Goal: Find specific page/section

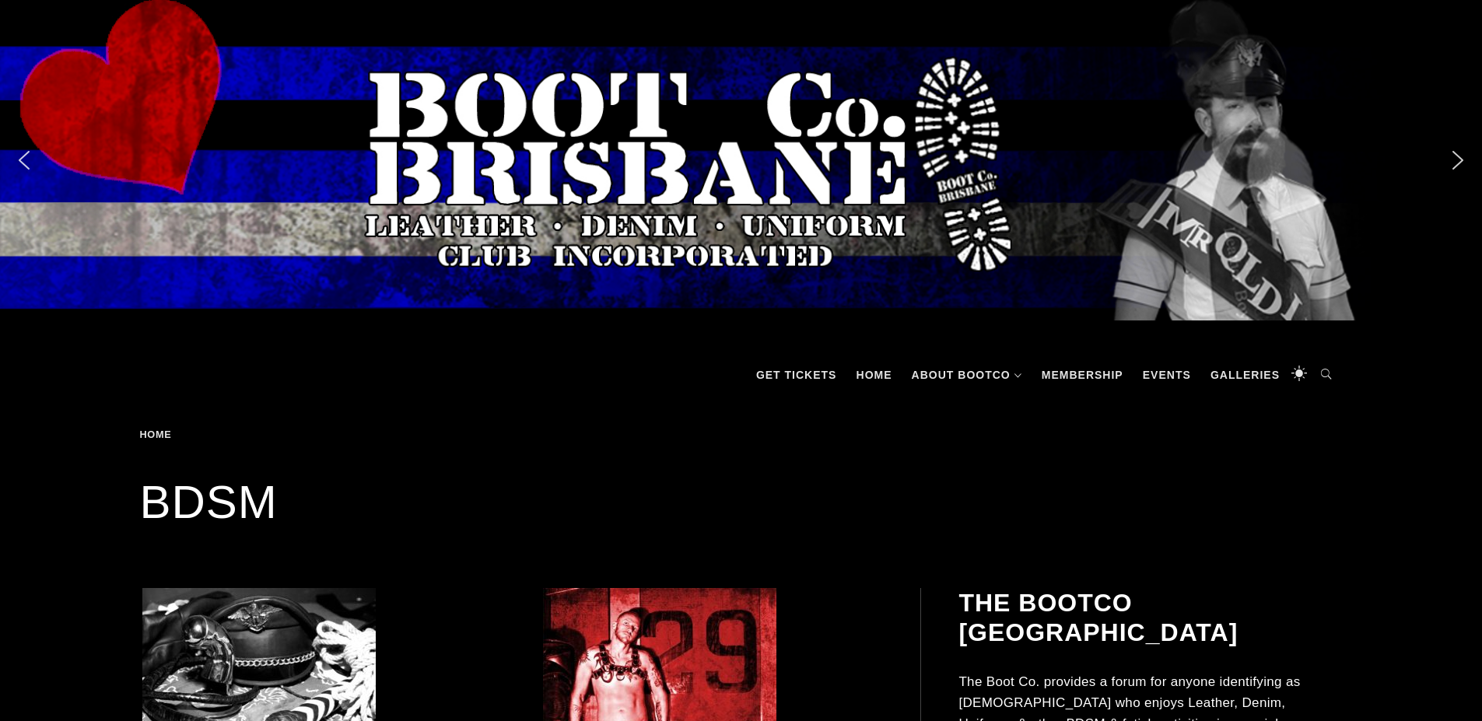
click at [31, 173] on div "Slider" at bounding box center [741, 160] width 1482 height 321
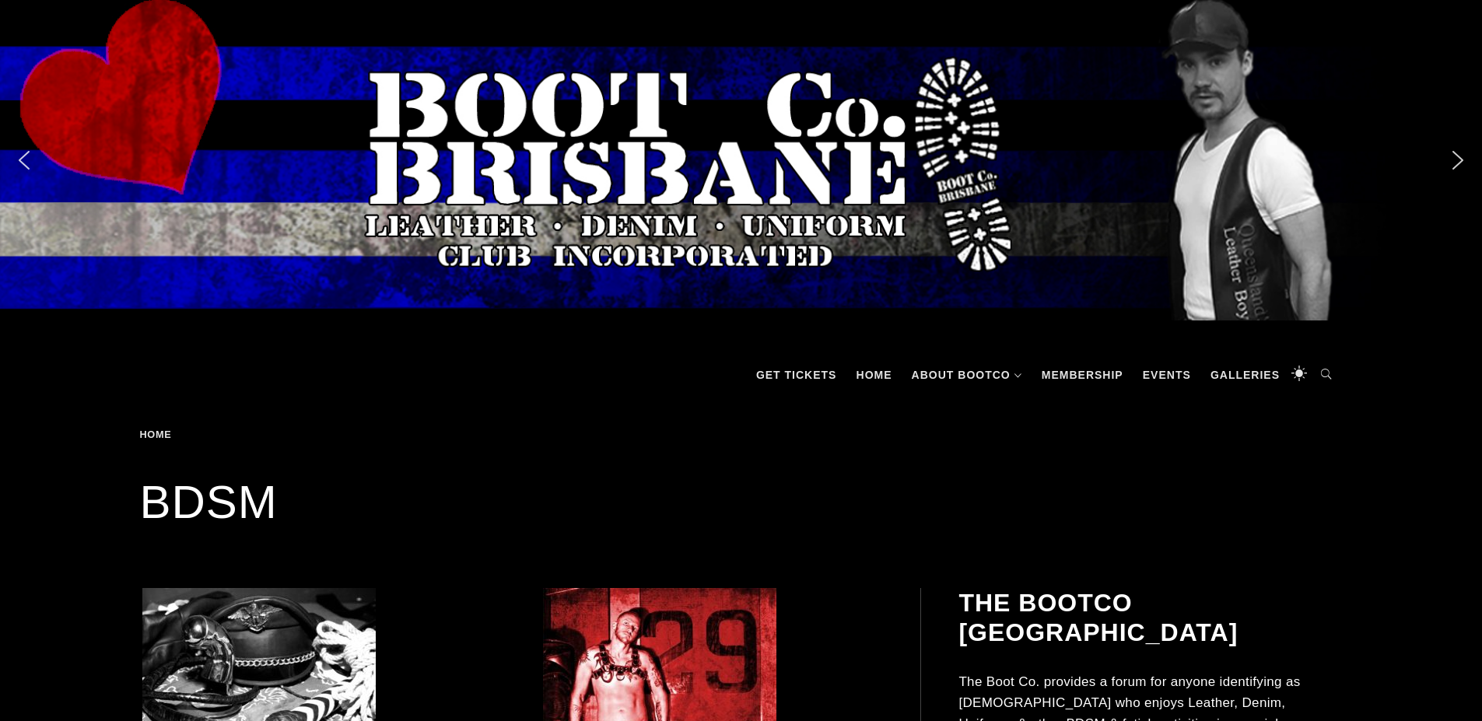
click at [31, 173] on div "Slider" at bounding box center [741, 160] width 1482 height 321
click at [1458, 169] on img "next arrow" at bounding box center [1458, 160] width 25 height 25
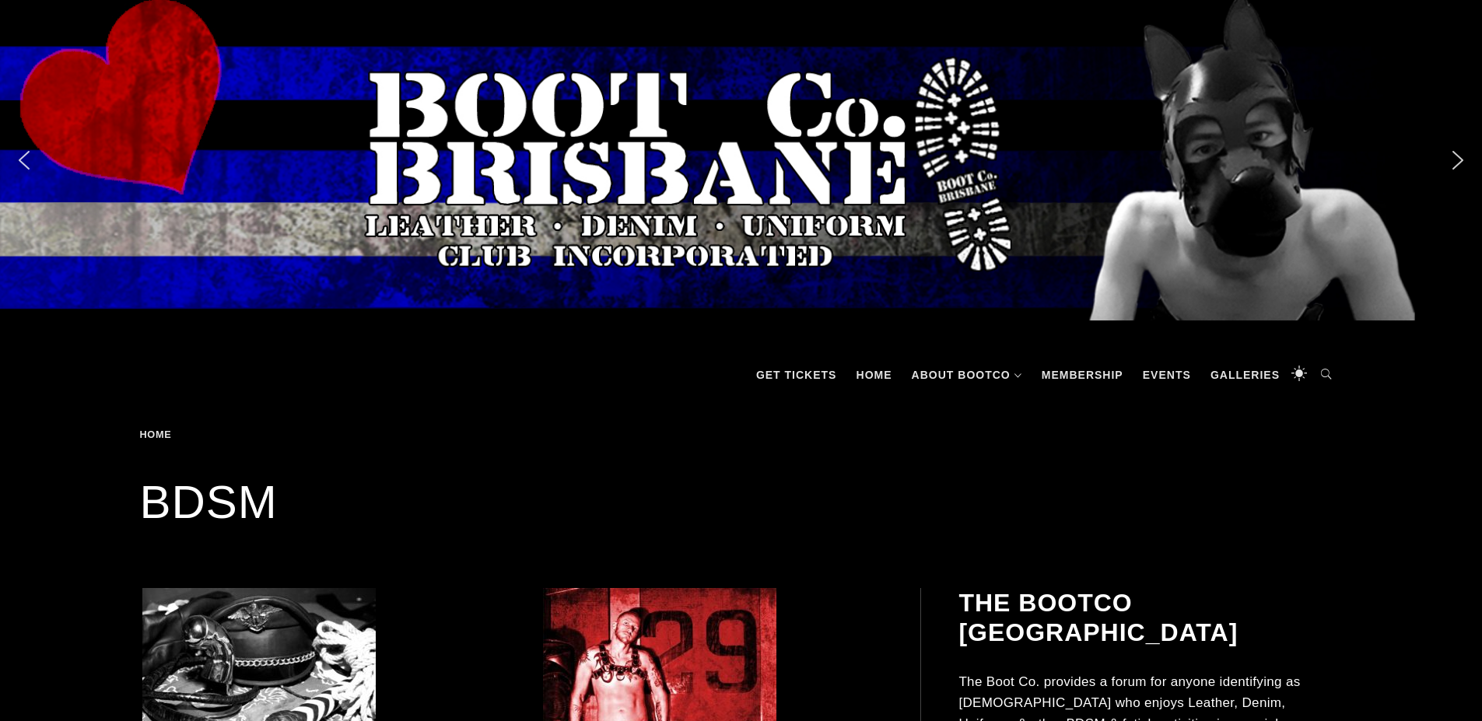
click at [1464, 165] on img "next arrow" at bounding box center [1458, 160] width 25 height 25
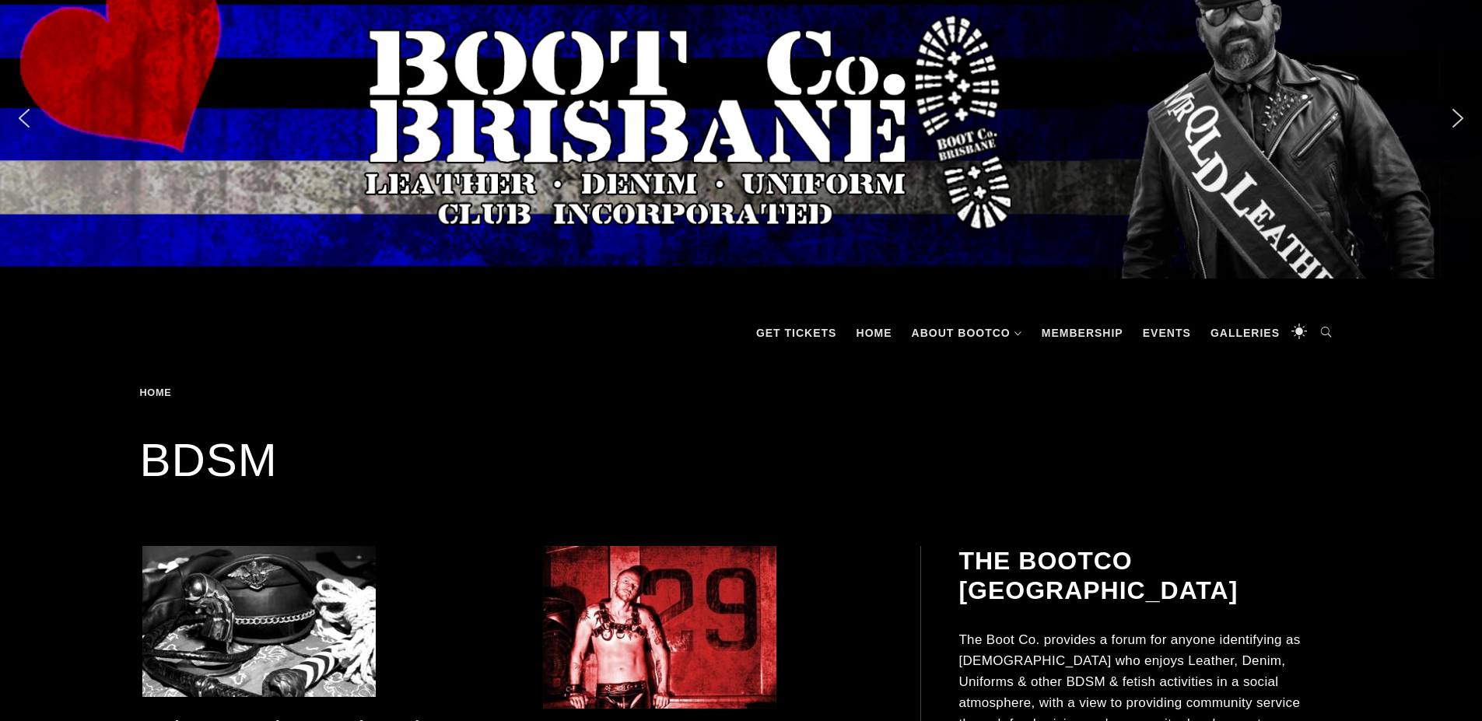
scroll to position [78, 0]
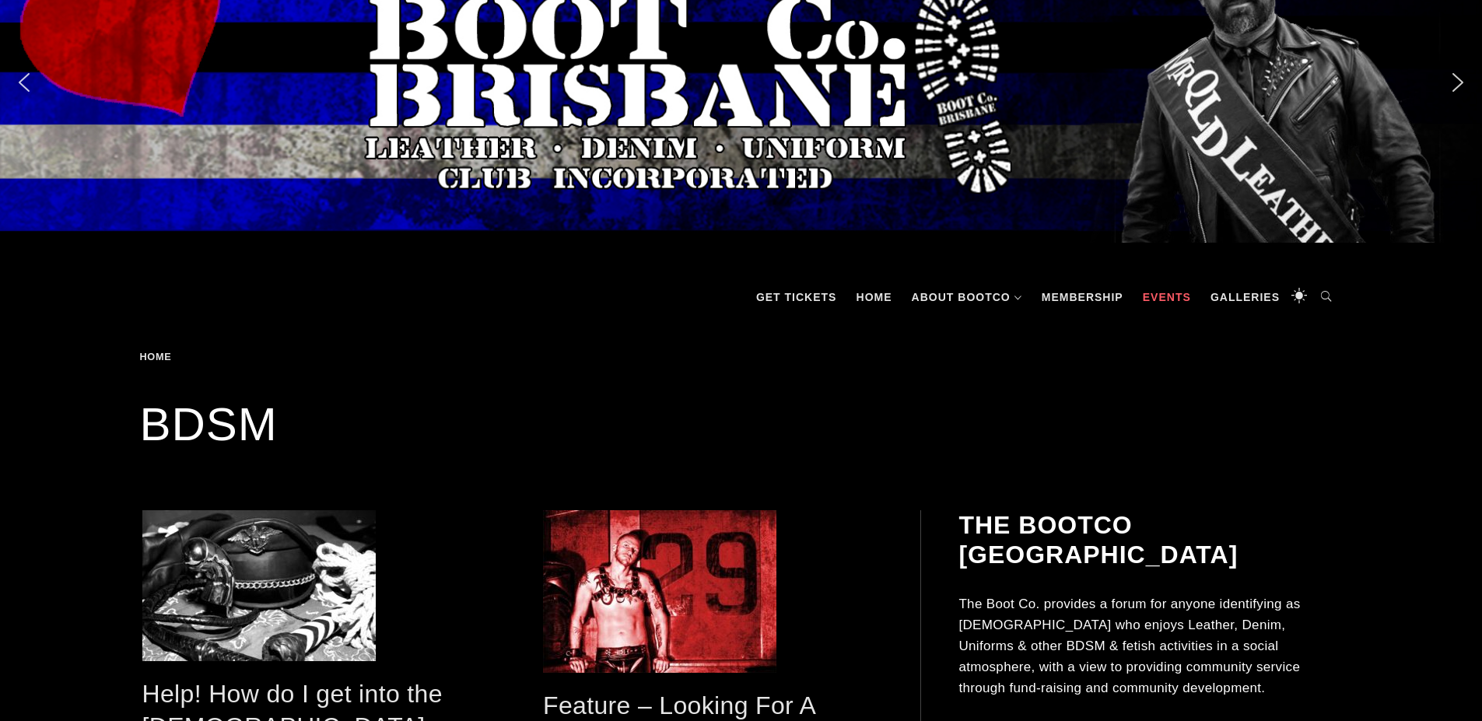
click at [1167, 292] on link "Events" at bounding box center [1167, 297] width 64 height 47
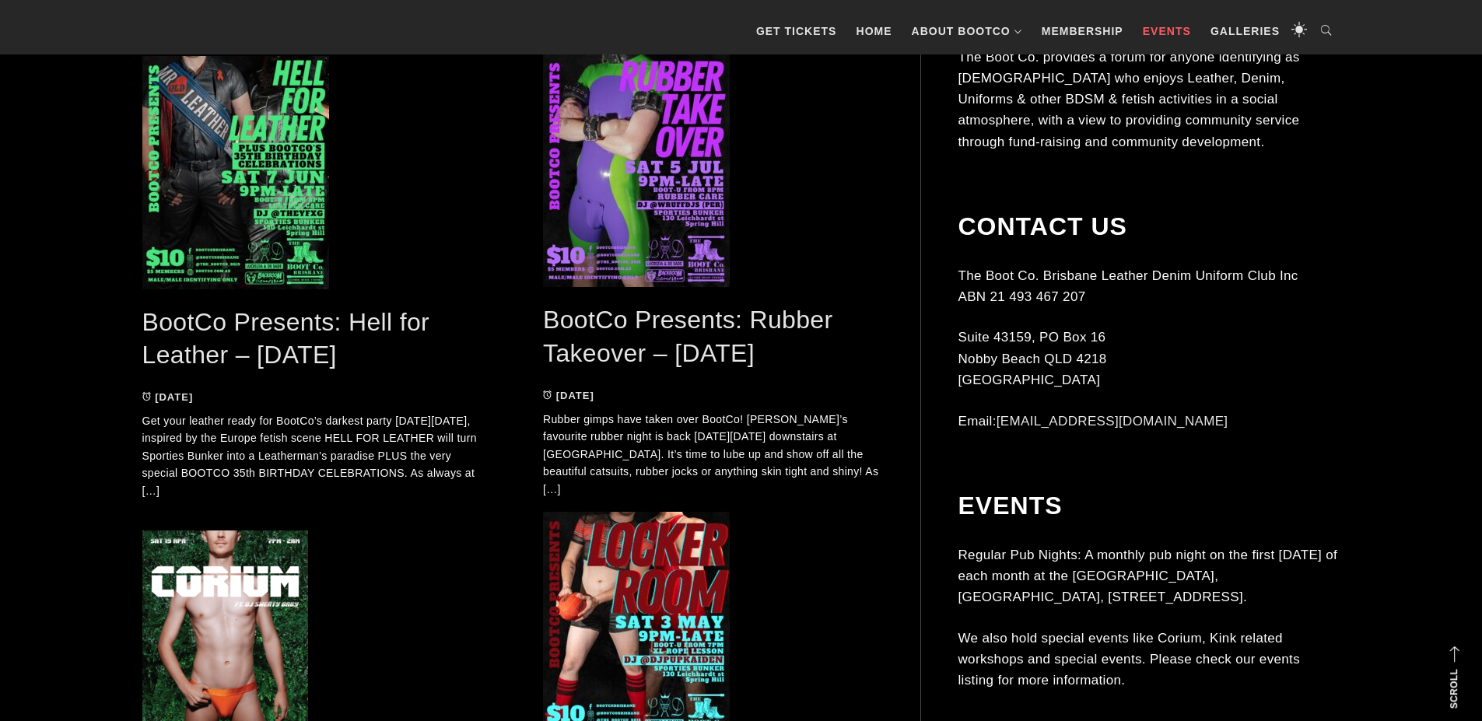
scroll to position [1401, 0]
